Goal: Navigation & Orientation: Find specific page/section

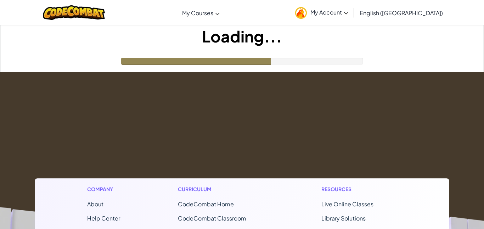
click at [307, 13] on img at bounding box center [301, 13] width 12 height 12
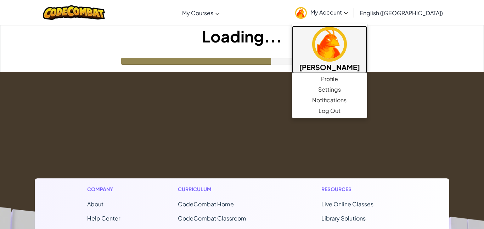
click at [359, 66] on h5 "[PERSON_NAME]" at bounding box center [329, 67] width 61 height 11
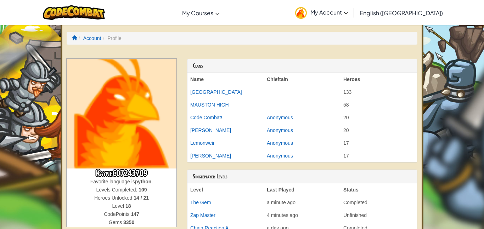
click at [352, 16] on link "My Account" at bounding box center [321, 12] width 60 height 22
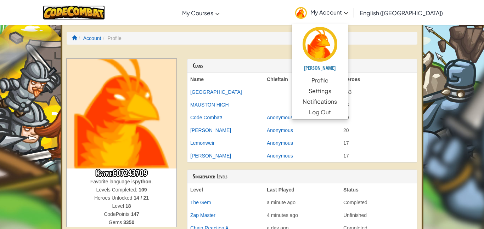
click at [93, 8] on img at bounding box center [74, 12] width 62 height 15
